Goal: Navigation & Orientation: Find specific page/section

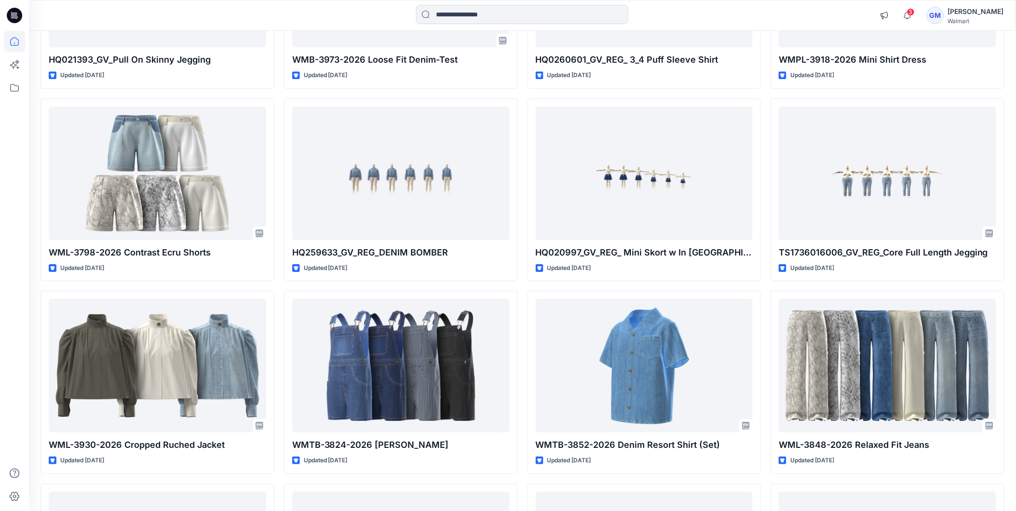
scroll to position [2338, 0]
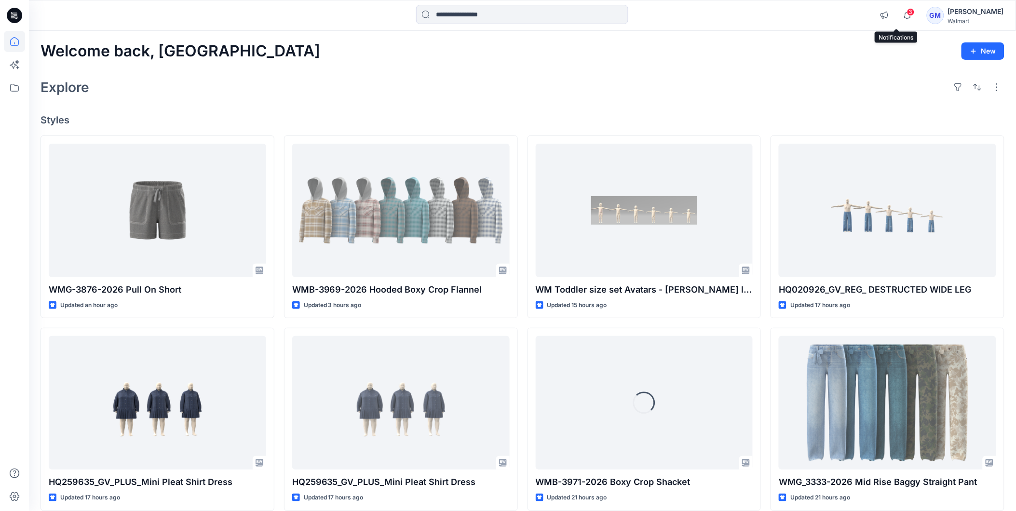
click at [907, 8] on span "3" at bounding box center [911, 12] width 8 height 8
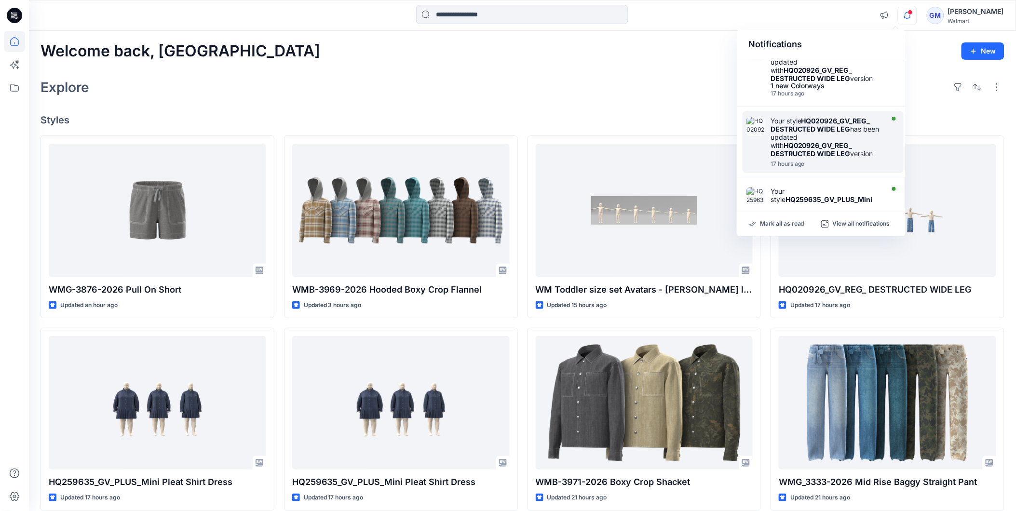
scroll to position [550, 0]
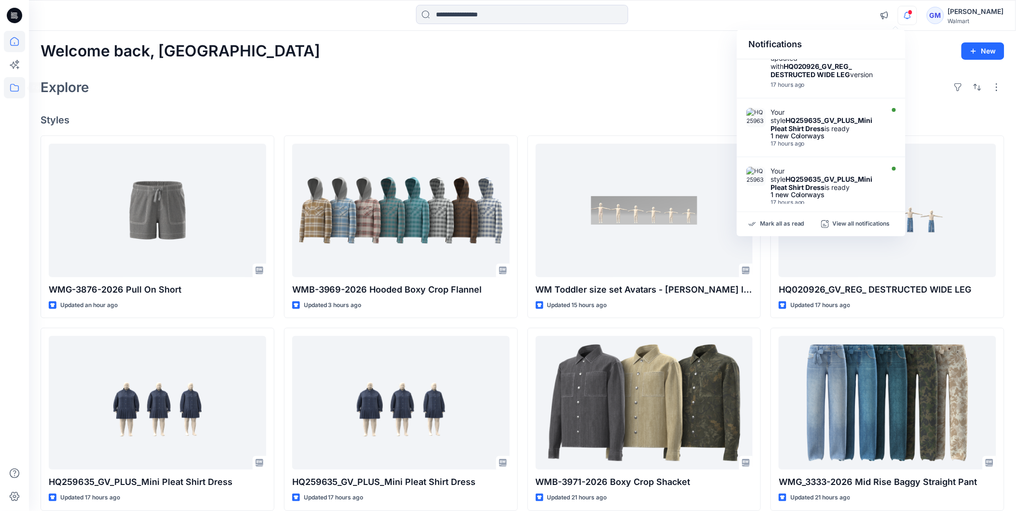
click at [10, 89] on icon at bounding box center [14, 87] width 21 height 21
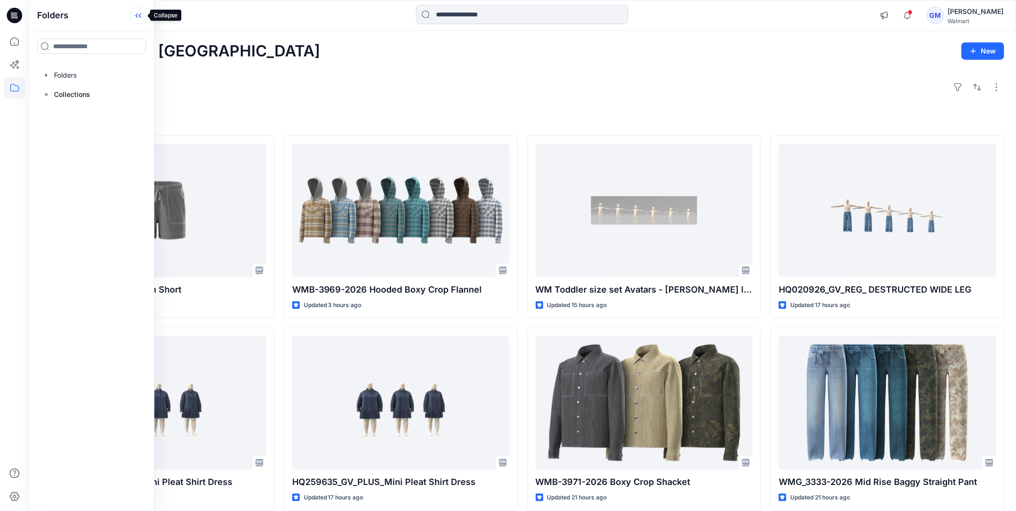
click at [137, 14] on icon at bounding box center [137, 16] width 2 height 5
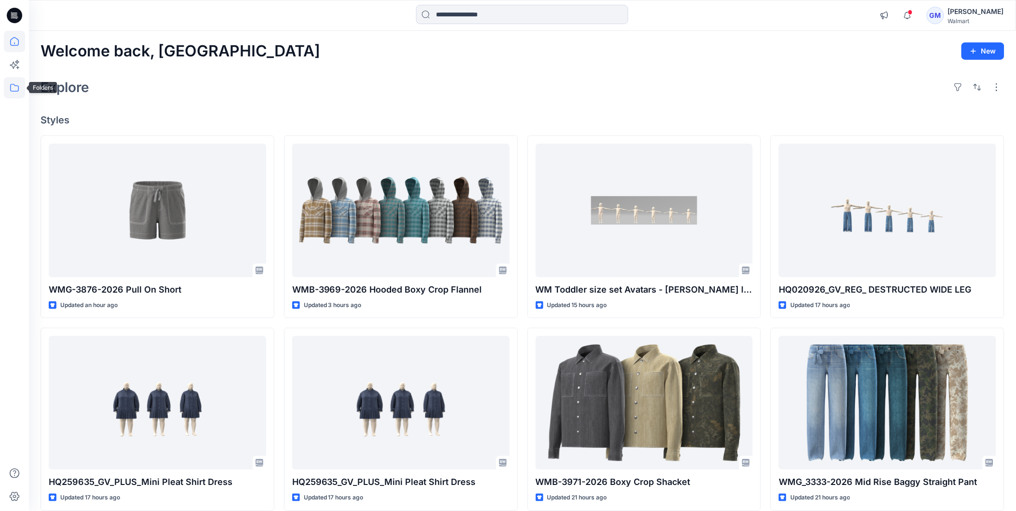
click at [17, 89] on icon at bounding box center [14, 87] width 21 height 21
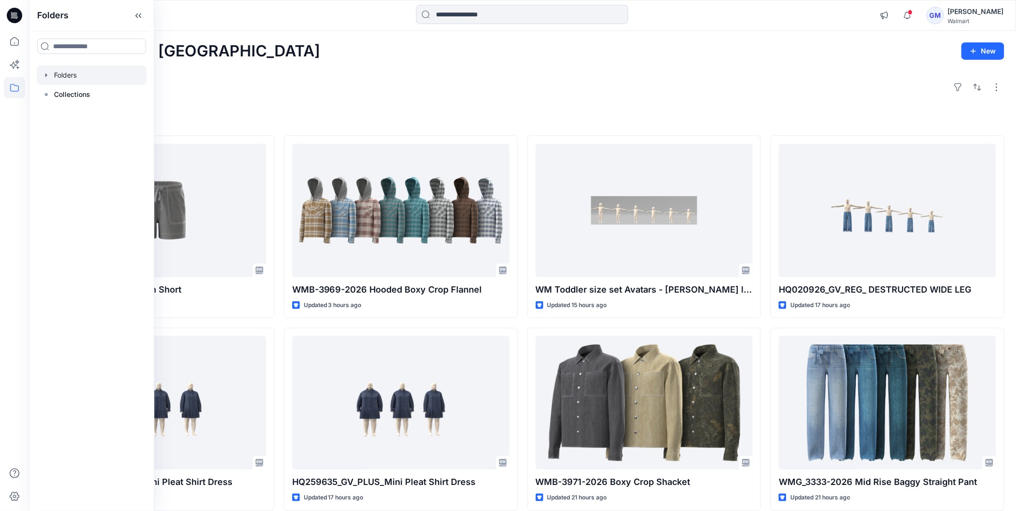
click at [55, 76] on div at bounding box center [92, 75] width 110 height 19
